Goal: Register for event/course

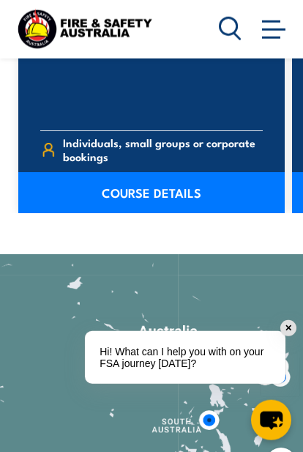
scroll to position [1471, 0]
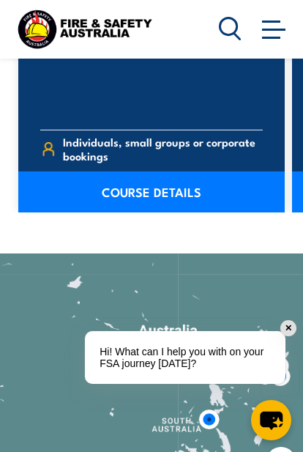
click at [184, 207] on link "COURSE DETAILS" at bounding box center [151, 191] width 267 height 41
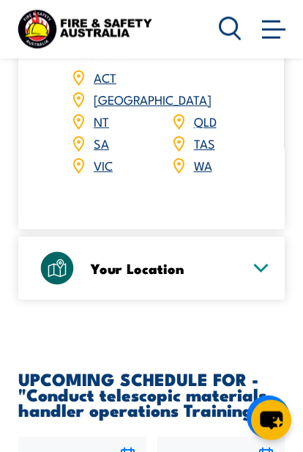
scroll to position [2253, 0]
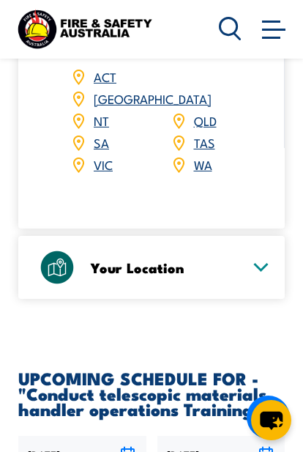
click at [244, 236] on div "Your Location" at bounding box center [151, 267] width 237 height 63
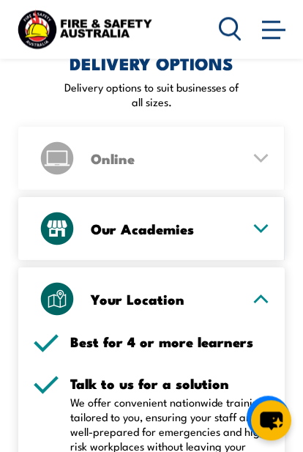
scroll to position [1853, 0]
click at [249, 268] on div "Your Location" at bounding box center [151, 299] width 237 height 63
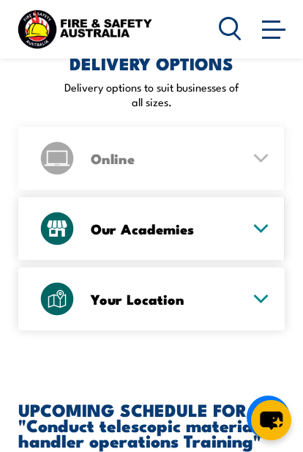
click at [248, 268] on div "Your Location" at bounding box center [151, 299] width 237 height 63
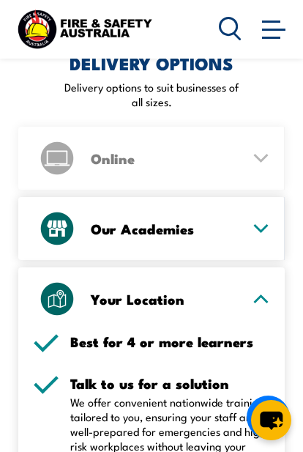
click at [262, 268] on div "Your Location" at bounding box center [151, 299] width 237 height 63
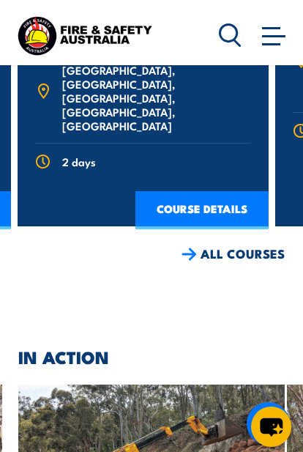
scroll to position [3224, 0]
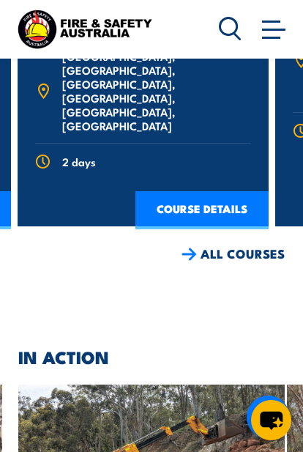
click at [237, 246] on link "ALL COURSES" at bounding box center [233, 254] width 103 height 17
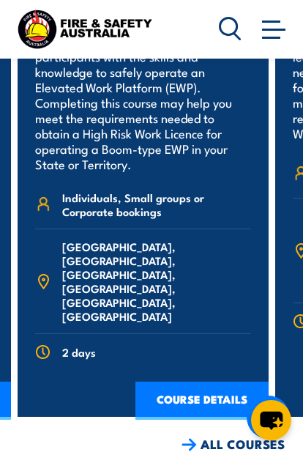
scroll to position [3321, 0]
